Goal: Task Accomplishment & Management: Use online tool/utility

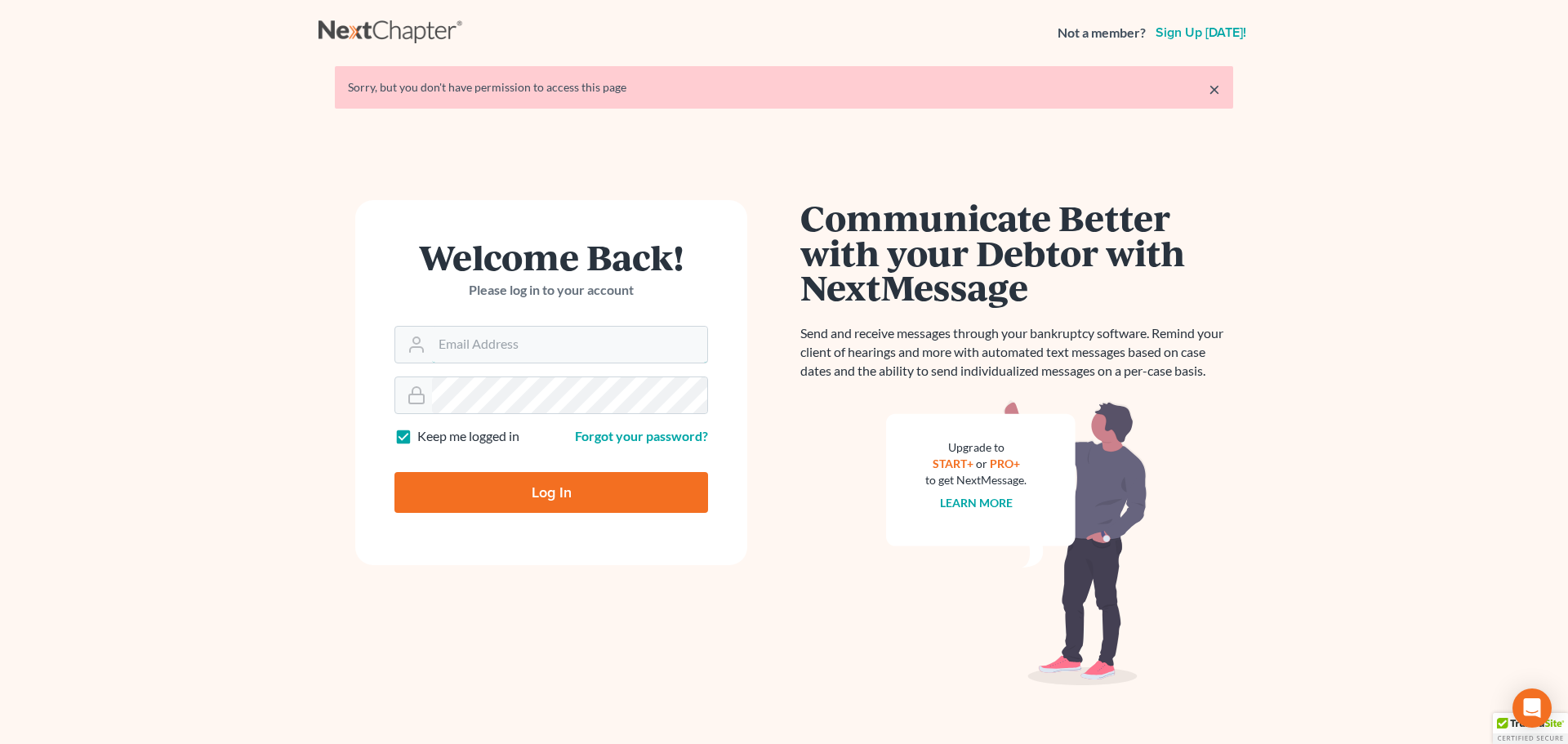
type input "[EMAIL_ADDRESS][DOMAIN_NAME]"
click at [586, 494] on input "Log In" at bounding box center [551, 493] width 314 height 41
type input "Thinking..."
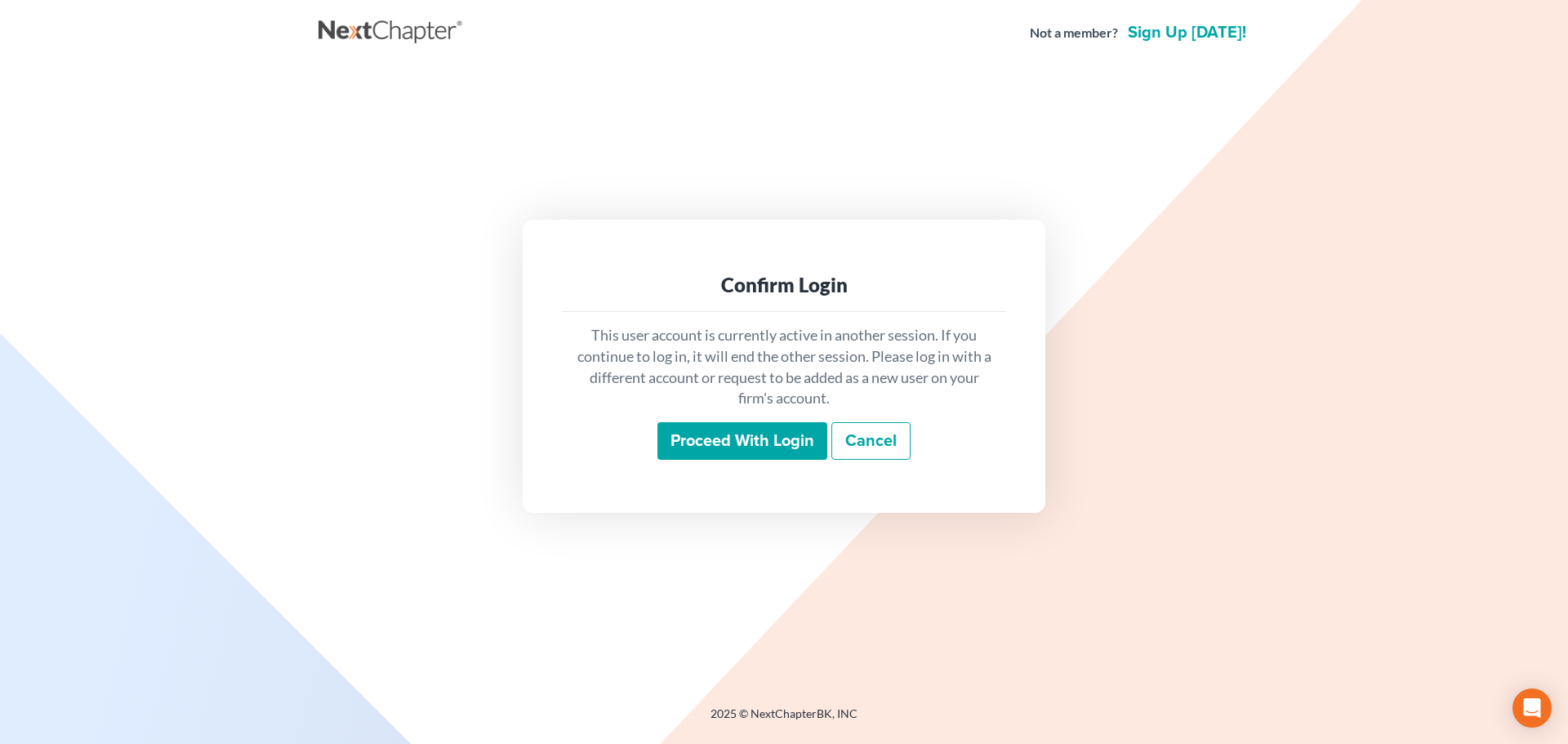
click at [732, 436] on input "Proceed with login" at bounding box center [742, 441] width 170 height 37
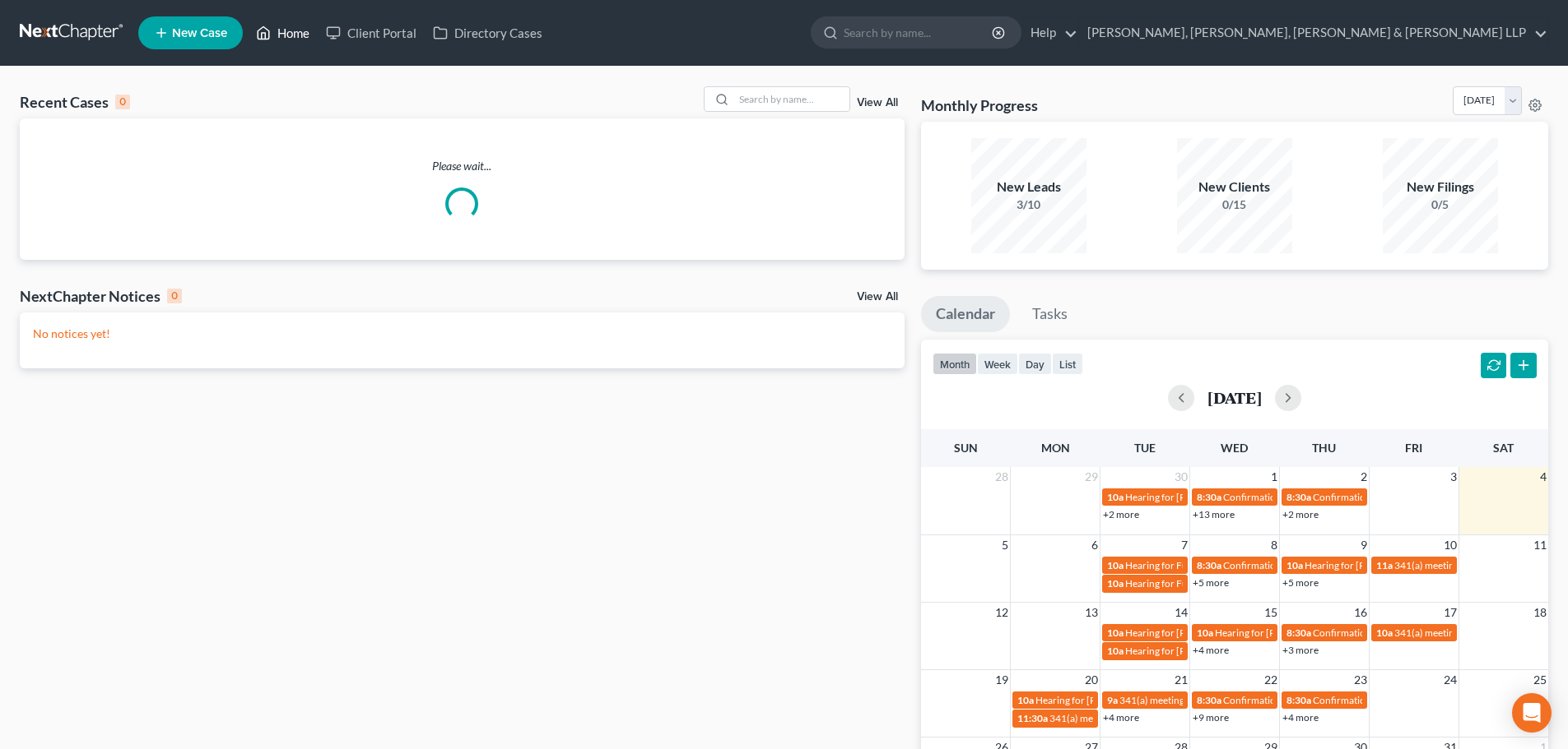
click at [296, 22] on link "Home" at bounding box center [282, 32] width 70 height 30
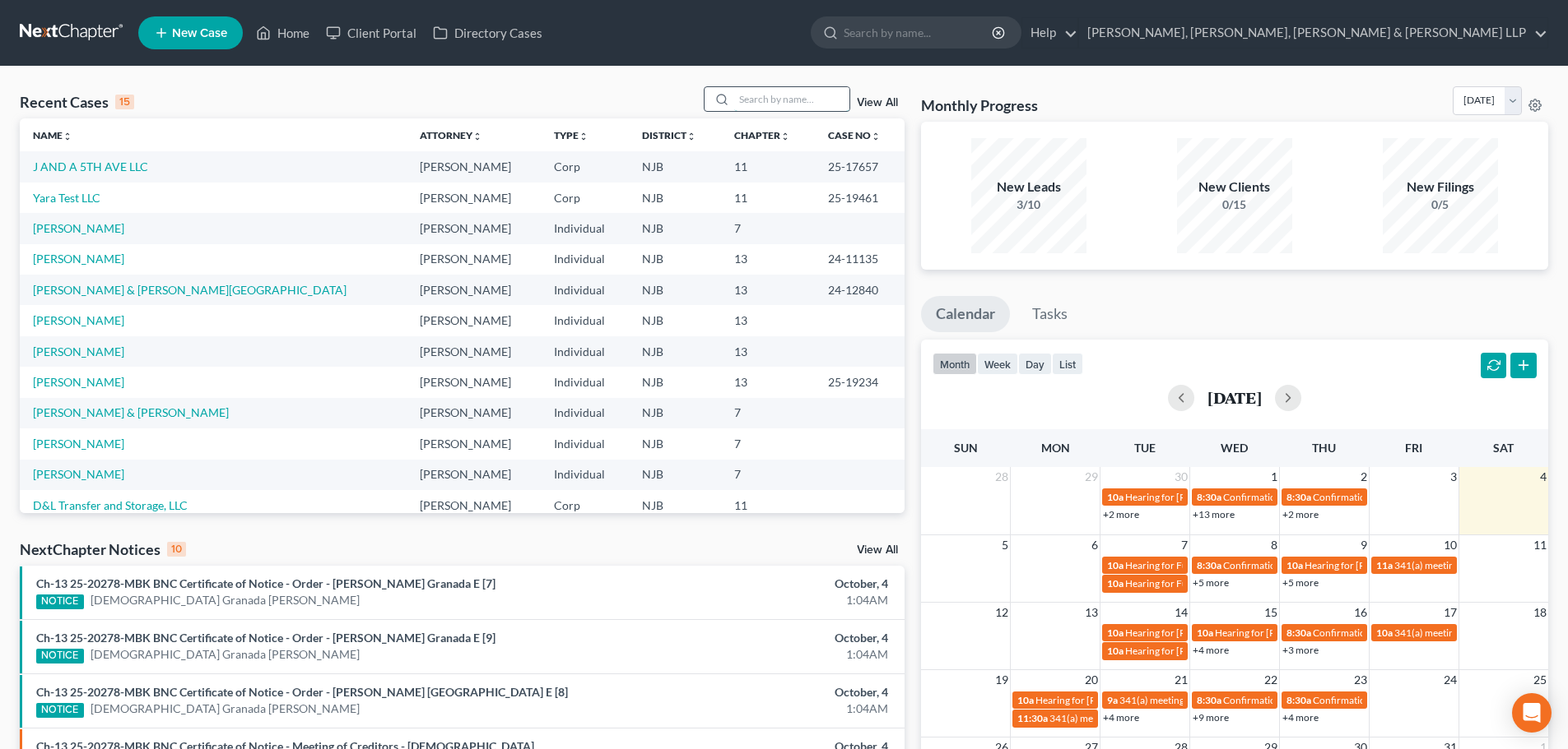
click at [830, 96] on input "search" at bounding box center [792, 99] width 116 height 24
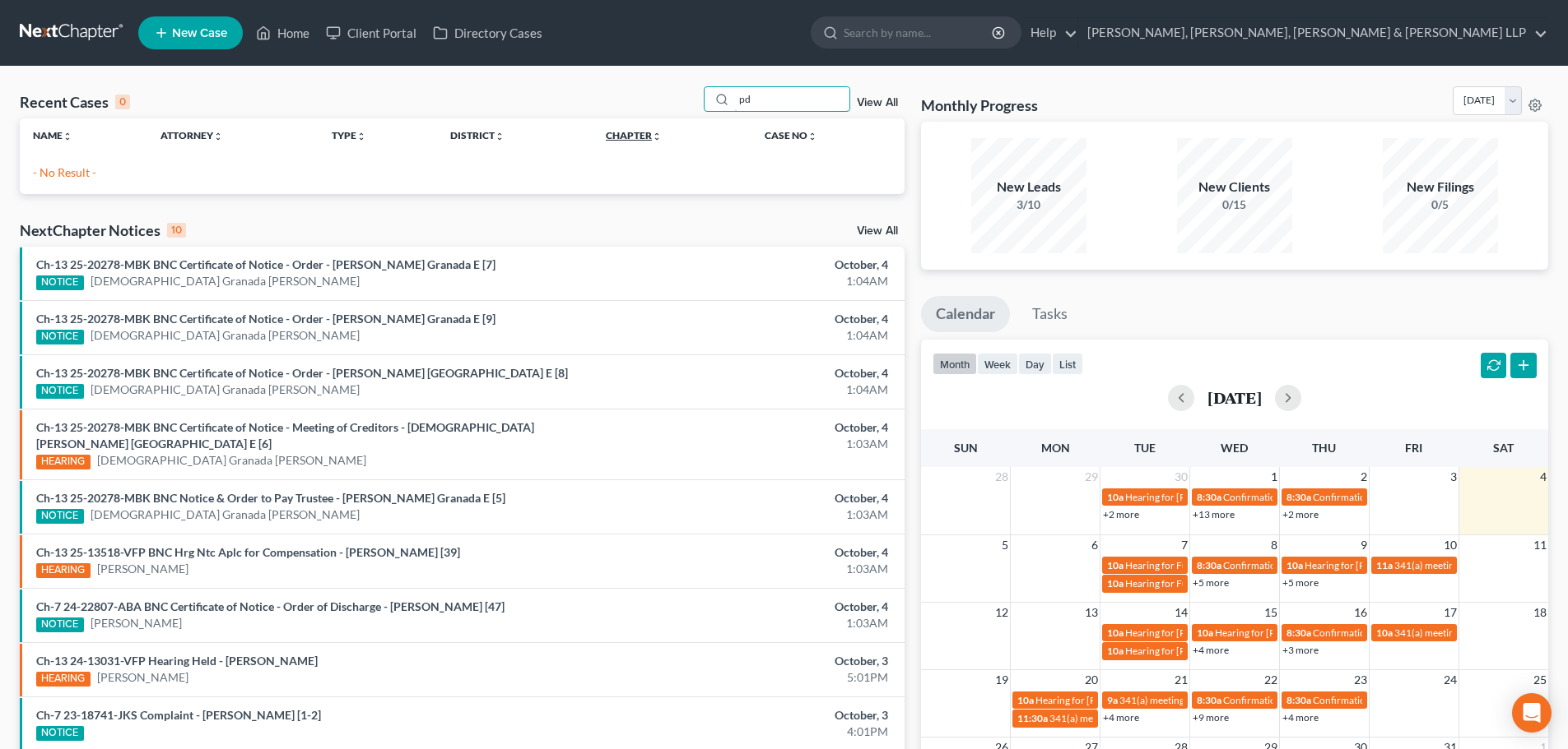
type input "p"
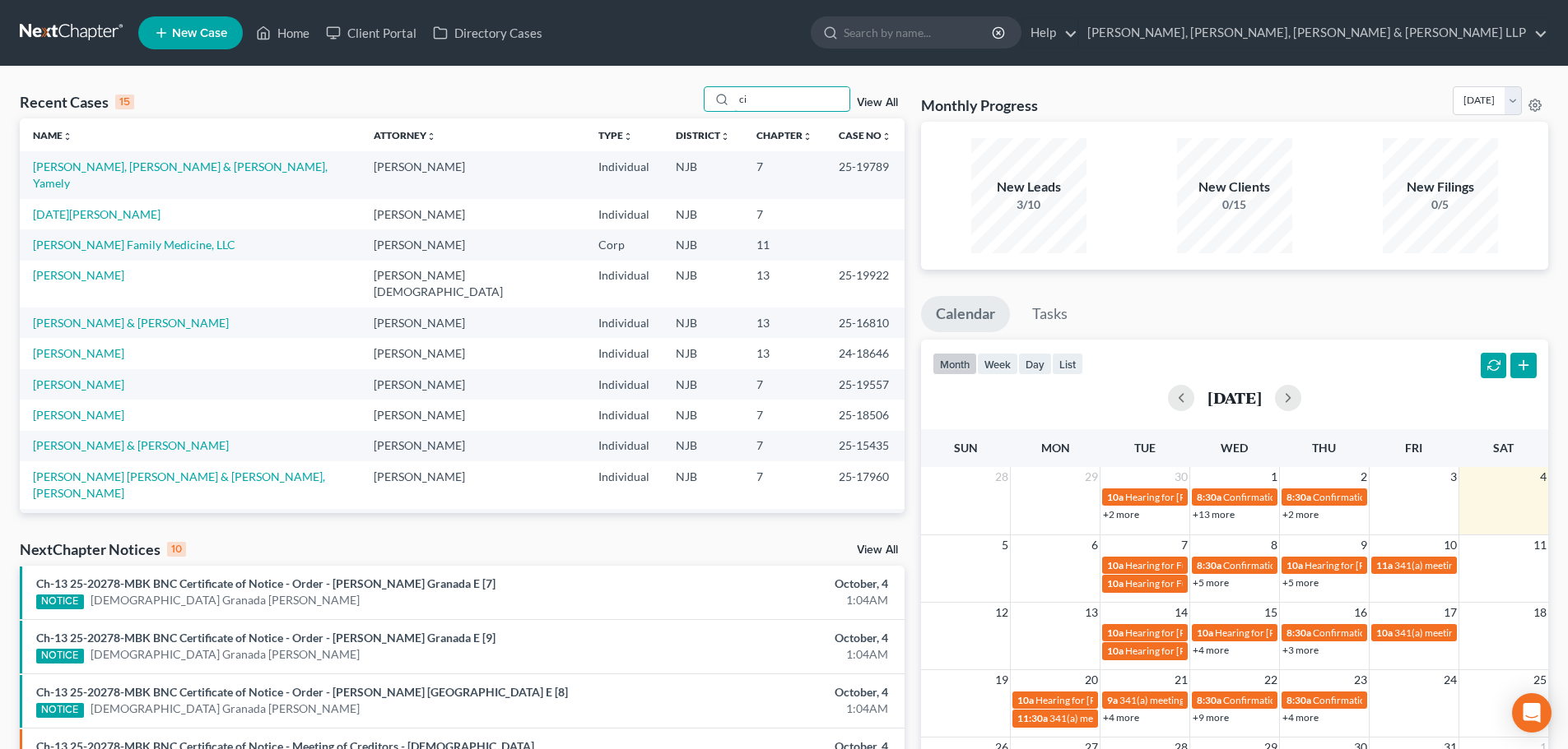
type input "ci"
